Goal: Information Seeking & Learning: Learn about a topic

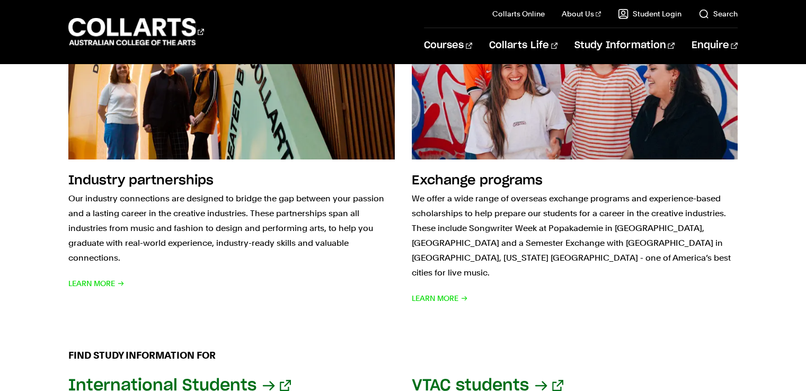
scroll to position [1081, 0]
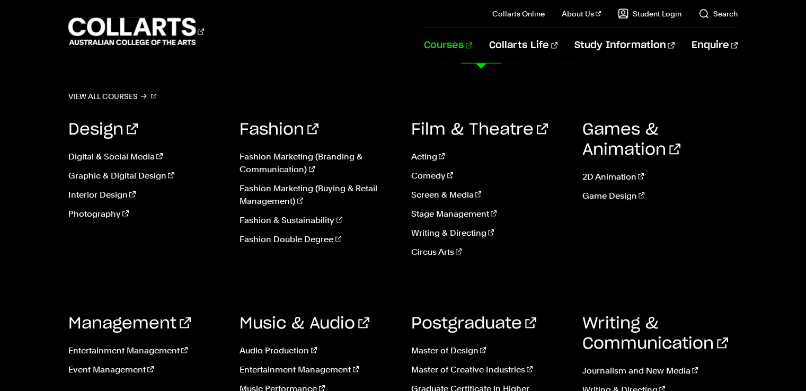
scroll to position [2681, 0]
click at [431, 152] on link "Acting" at bounding box center [488, 157] width 155 height 13
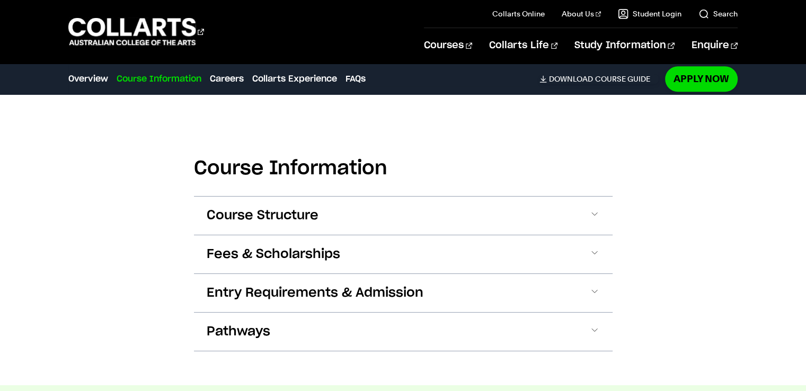
scroll to position [986, 0]
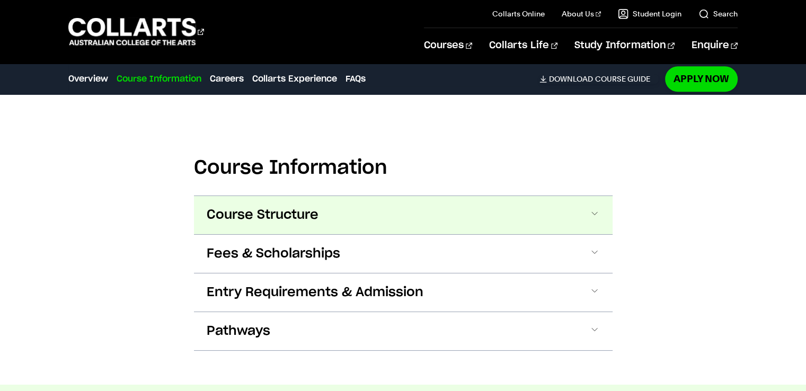
click at [368, 217] on button "Course Structure" at bounding box center [403, 215] width 419 height 38
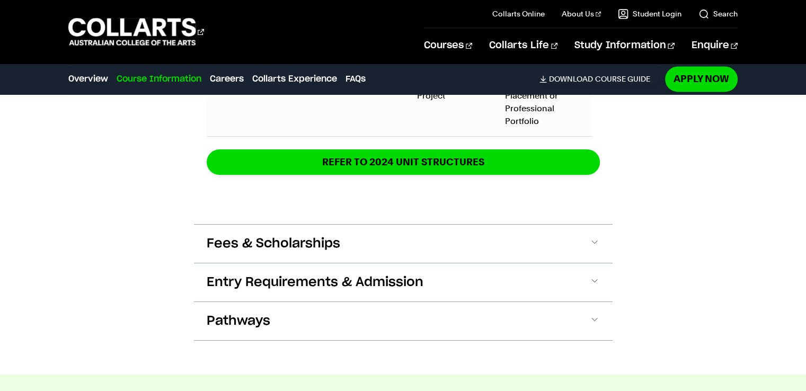
scroll to position [1713, 0]
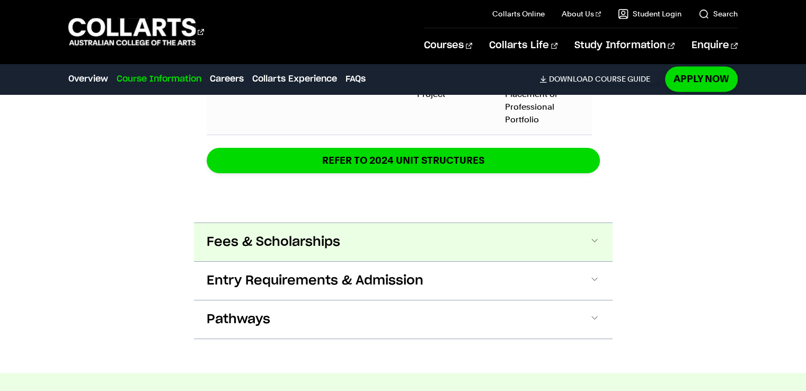
click at [225, 242] on span "Fees & Scholarships" at bounding box center [274, 242] width 134 height 17
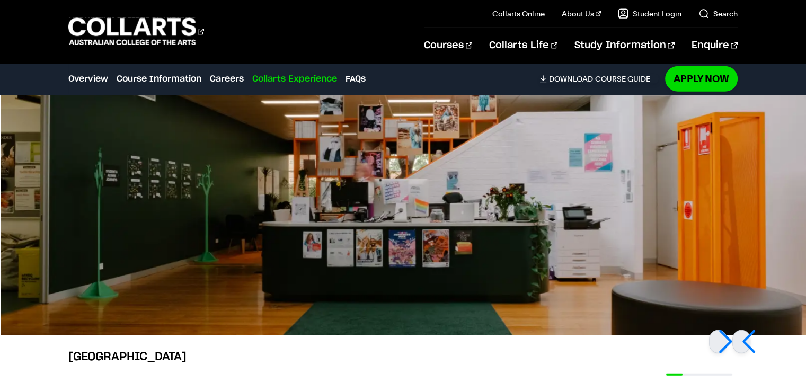
scroll to position [2785, 0]
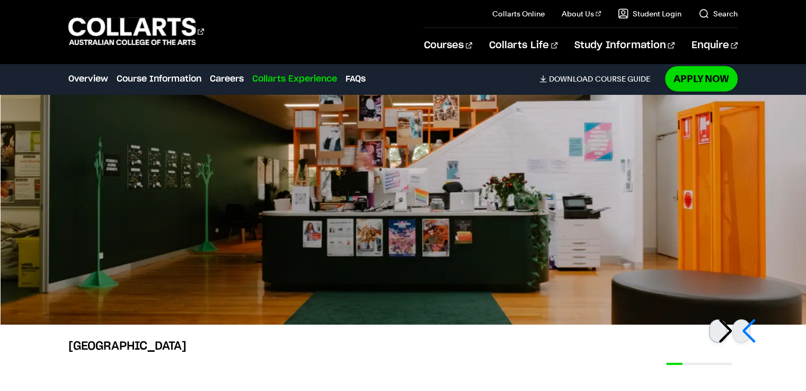
click at [727, 331] on div at bounding box center [718, 331] width 18 height 23
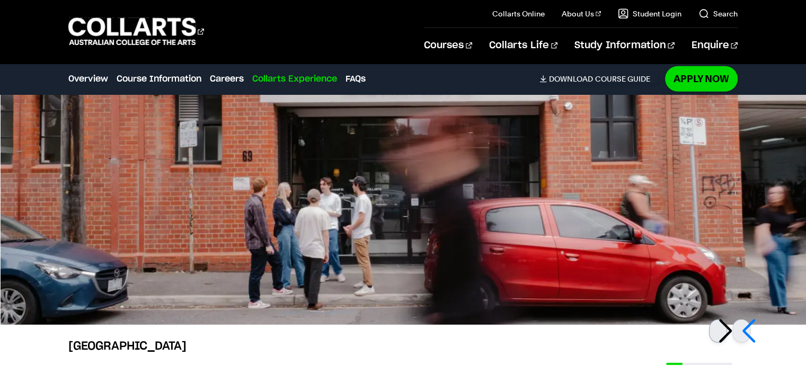
click at [727, 331] on div at bounding box center [718, 331] width 18 height 23
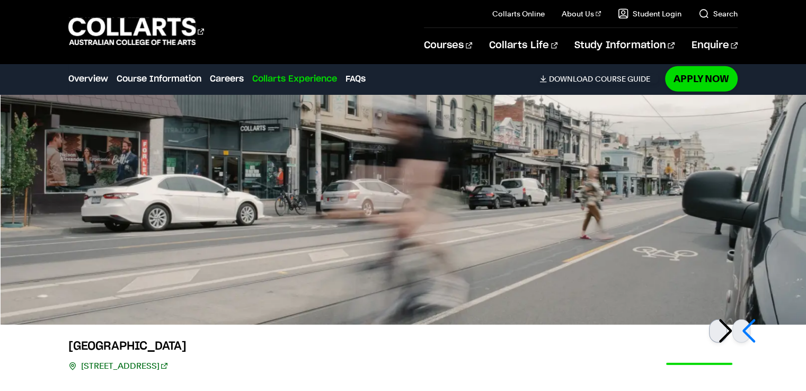
click at [727, 331] on div at bounding box center [718, 331] width 18 height 23
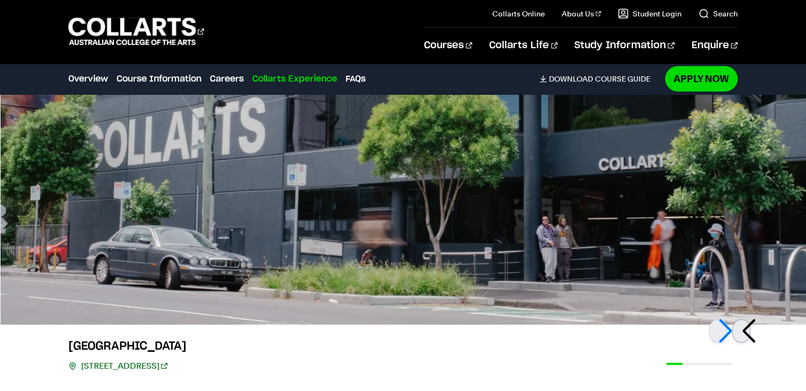
click at [749, 327] on div at bounding box center [741, 331] width 18 height 23
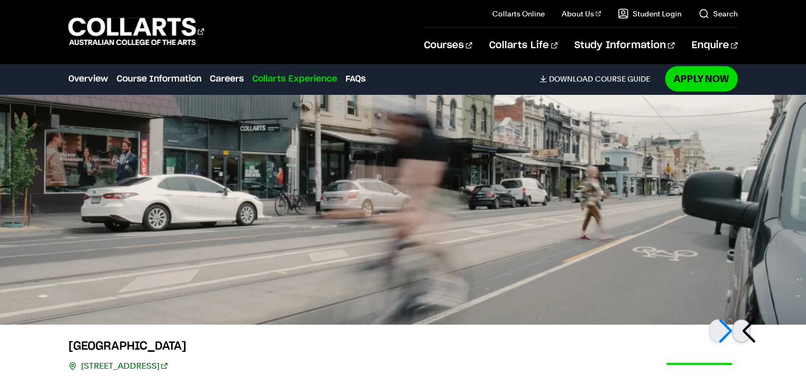
click at [749, 327] on div at bounding box center [741, 331] width 18 height 23
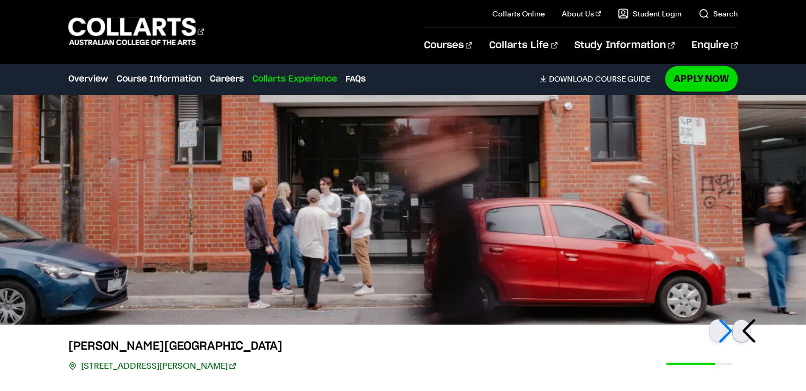
click at [742, 327] on div at bounding box center [741, 331] width 18 height 23
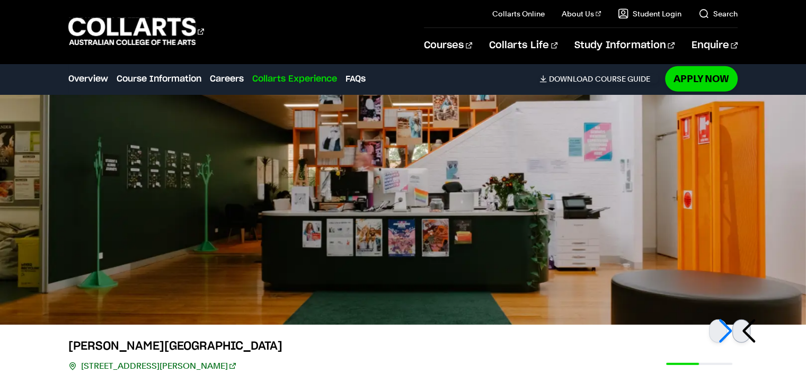
click at [744, 327] on div at bounding box center [741, 331] width 18 height 23
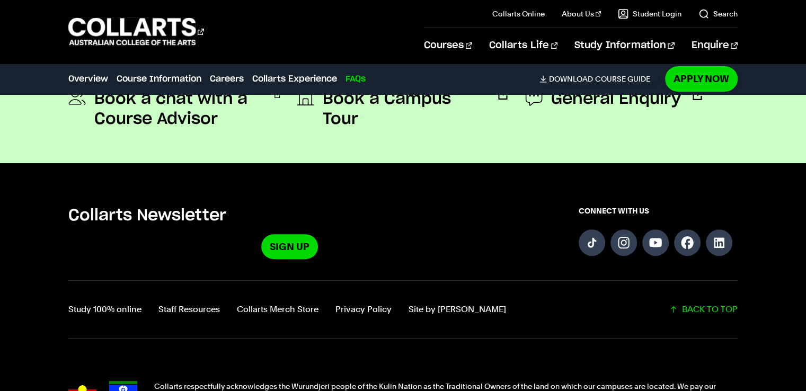
scroll to position [4433, 0]
